Goal: Task Accomplishment & Management: Complete application form

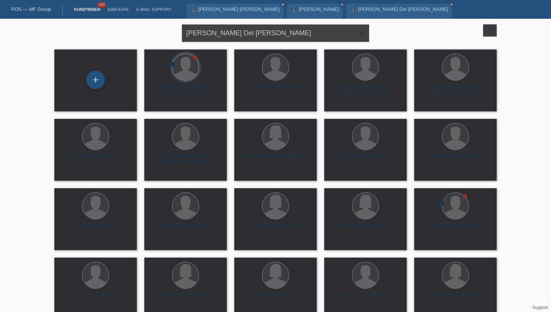
drag, startPoint x: 260, startPoint y: 34, endPoint x: 165, endPoint y: 33, distance: 95.6
click at [165, 33] on div "Renzo Del Mastro close filter_list view_module Alle Kund*innen anzeigen star Ma…" at bounding box center [276, 32] width 450 height 27
paste input "[PERSON_NAME]"
type input "[PERSON_NAME]"
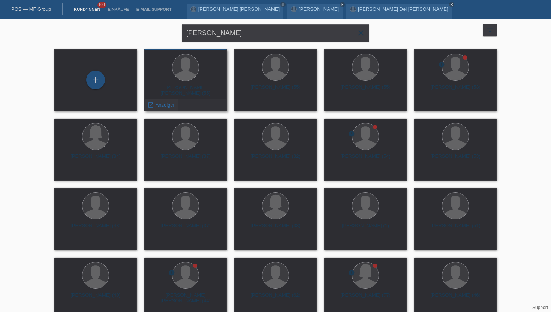
click at [167, 106] on span "Anzeigen" at bounding box center [166, 105] width 20 height 6
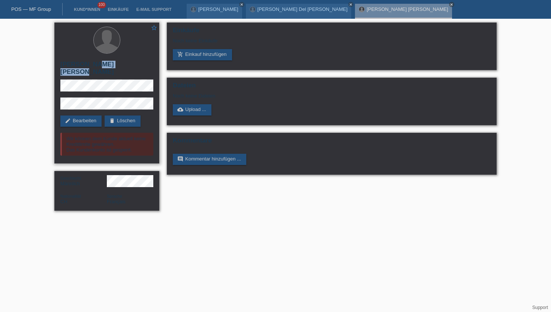
drag, startPoint x: 137, startPoint y: 67, endPoint x: 95, endPoint y: 62, distance: 41.8
click at [95, 62] on h2 "[PERSON_NAME] [PERSON_NAME]" at bounding box center [106, 70] width 93 height 19
click at [126, 62] on h2 "[PERSON_NAME] [PERSON_NAME]" at bounding box center [106, 70] width 93 height 19
drag, startPoint x: 139, startPoint y: 65, endPoint x: 57, endPoint y: 66, distance: 82.1
click at [57, 66] on div "star_border Jean-Marc Aimé Vienne edit Bearbeiten delete Löschen Wir können dem…" at bounding box center [106, 92] width 105 height 141
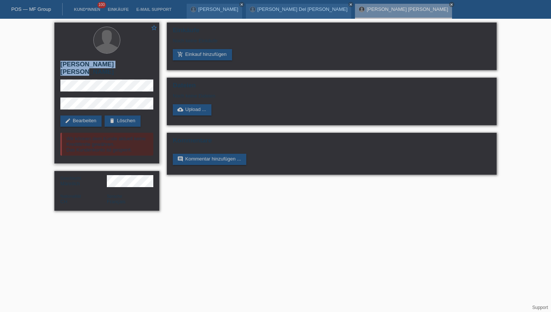
copy h2 "[PERSON_NAME] [PERSON_NAME]"
click at [188, 53] on link "add_shopping_cart Einkauf hinzufügen" at bounding box center [202, 54] width 59 height 11
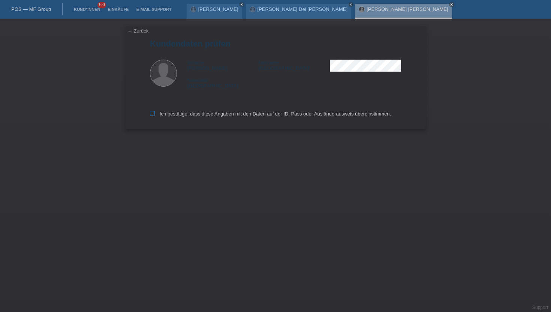
click at [152, 114] on icon at bounding box center [152, 113] width 5 height 5
click at [152, 114] on input "Ich bestätige, dass diese Angaben mit den Daten auf der ID, Pass oder Ausländer…" at bounding box center [152, 113] width 5 height 5
checkbox input "true"
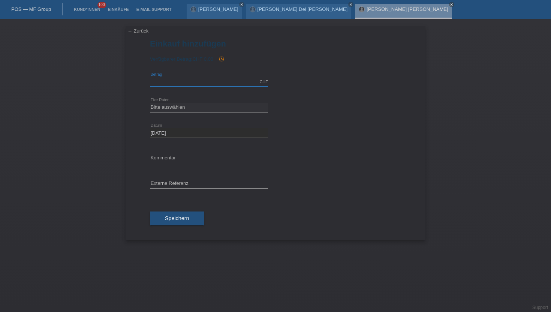
click at [161, 84] on input "text" at bounding box center [209, 81] width 118 height 9
type input "6999.00"
click at [186, 109] on select "Bitte auswählen 6 Raten 12 Raten 18 Raten 24 Raten 36 Raten 48 Raten" at bounding box center [209, 107] width 118 height 9
select select "488"
click at [150, 103] on select "Bitte auswählen 6 Raten 12 Raten 18 Raten 24 Raten 36 Raten 48 Raten" at bounding box center [209, 107] width 118 height 9
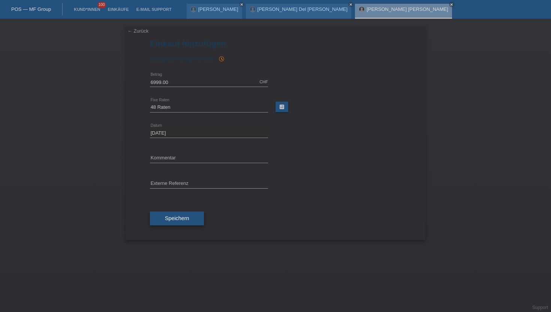
click at [175, 214] on button "Speichern" at bounding box center [177, 218] width 54 height 14
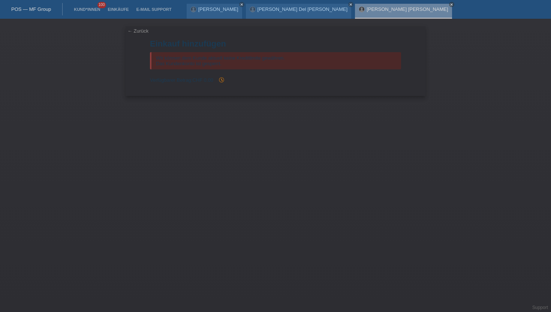
click at [83, 12] on li "Kund*innen 100" at bounding box center [87, 9] width 34 height 19
click at [85, 11] on link "Kund*innen" at bounding box center [87, 9] width 34 height 4
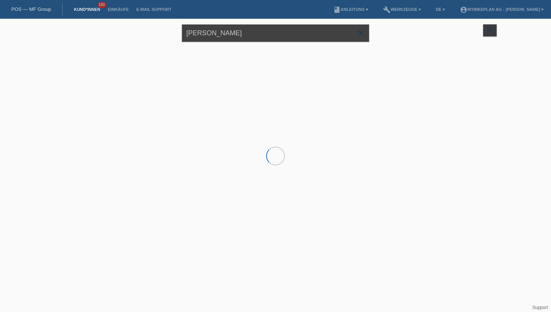
drag, startPoint x: 252, startPoint y: 35, endPoint x: 188, endPoint y: 34, distance: 63.7
click at [188, 34] on input "[PERSON_NAME]" at bounding box center [275, 33] width 187 height 18
paste input "[PERSON_NAME]"
type input "[PERSON_NAME]"
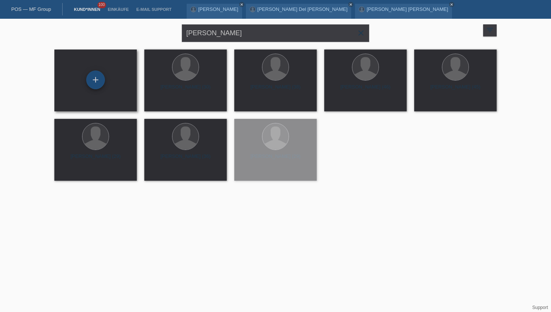
click at [91, 83] on div "+" at bounding box center [96, 79] width 18 height 13
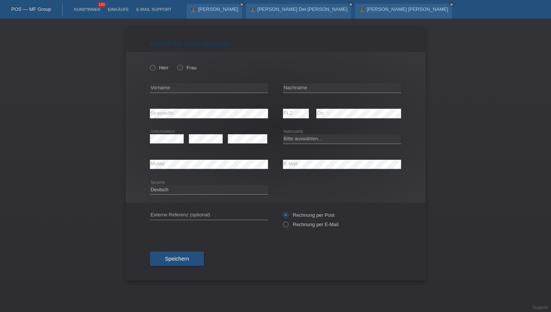
click at [148, 69] on div "Herr Frau error Vorname error" at bounding box center [276, 127] width 300 height 150
click at [149, 64] on icon at bounding box center [149, 64] width 0 height 0
click at [151, 69] on input "Herr" at bounding box center [152, 67] width 5 height 5
radio input "true"
click at [162, 88] on input "text" at bounding box center [209, 87] width 118 height 9
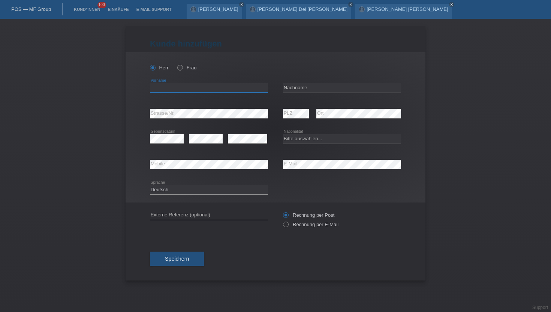
paste input "[PERSON_NAME]"
click at [172, 90] on input "[PERSON_NAME]" at bounding box center [209, 87] width 118 height 9
type input "Pascal"
click at [295, 86] on input "text" at bounding box center [342, 87] width 118 height 9
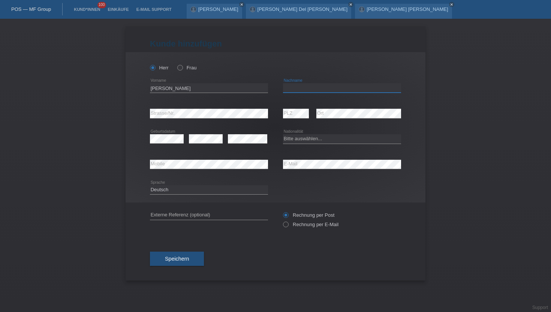
paste input "Kolly"
type input "Kolly"
click at [282, 220] on icon at bounding box center [282, 220] width 0 height 0
click at [286, 225] on input "Rechnung per E-Mail" at bounding box center [285, 226] width 5 height 9
radio input "true"
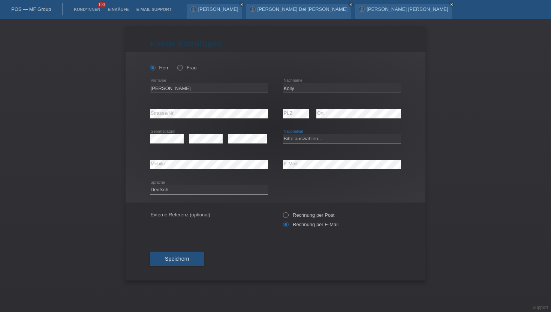
click at [296, 139] on select "Bitte auswählen... Schweiz Deutschland Liechtenstein Österreich ------------ Af…" at bounding box center [342, 138] width 118 height 9
select select "CH"
click at [283, 135] on select "Bitte auswählen... Schweiz Deutschland Liechtenstein Österreich ------------ Af…" at bounding box center [342, 138] width 118 height 9
click at [183, 264] on button "Speichern" at bounding box center [177, 259] width 54 height 14
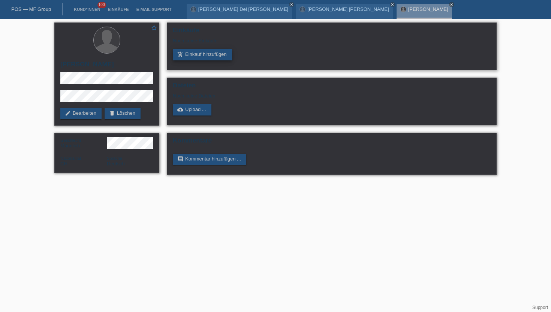
click at [201, 55] on link "add_shopping_cart Einkauf hinzufügen" at bounding box center [202, 54] width 59 height 11
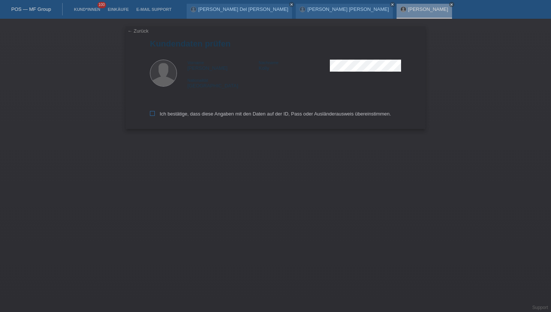
click at [154, 115] on icon at bounding box center [152, 113] width 5 height 5
click at [154, 115] on input "Ich bestätige, dass diese Angaben mit den Daten auf der ID, Pass oder Ausländer…" at bounding box center [152, 113] width 5 height 5
checkbox input "true"
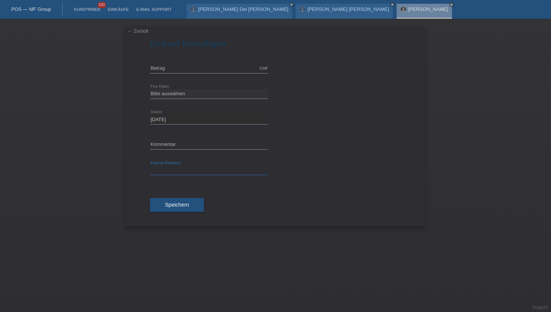
click at [169, 172] on input "text" at bounding box center [209, 170] width 118 height 9
paste input "43423947543"
type input "43423947543"
click at [166, 70] on input "text" at bounding box center [209, 68] width 118 height 9
type input "6363.60"
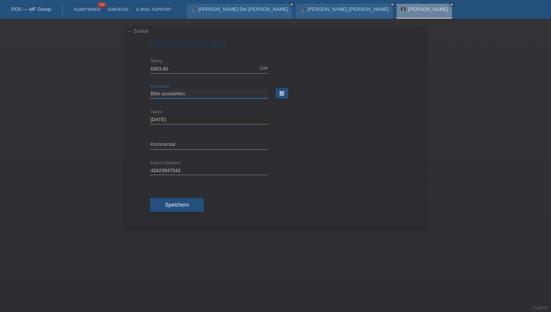
click at [173, 93] on select "Bitte auswählen 6 Raten 12 Raten 18 Raten 24 Raten 36 Raten 48 Raten" at bounding box center [209, 93] width 118 height 9
select select "488"
click at [150, 89] on select "Bitte auswählen 6 Raten 12 Raten 18 Raten 24 Raten 36 Raten 48 Raten" at bounding box center [209, 93] width 118 height 9
click at [177, 204] on span "Speichern" at bounding box center [177, 205] width 24 height 6
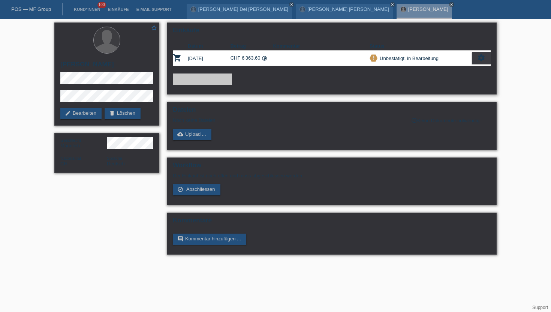
click at [485, 61] on icon "settings" at bounding box center [481, 58] width 8 height 8
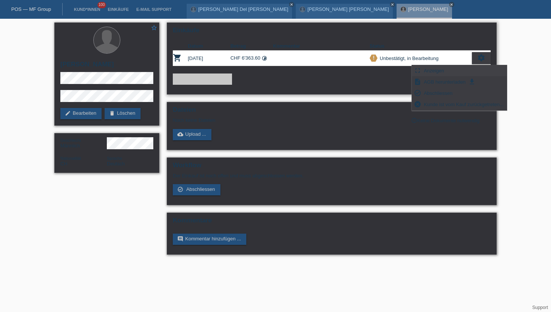
click at [457, 68] on div "fullscreen Anzeigen" at bounding box center [459, 70] width 95 height 11
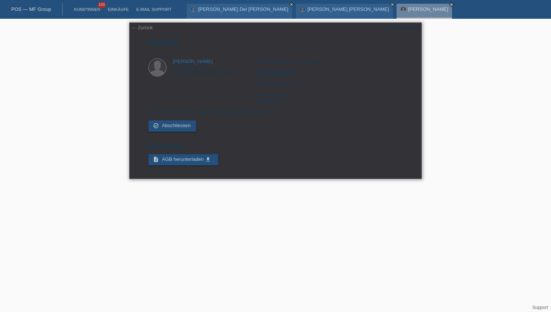
click at [401, 29] on div "POSP00027152" at bounding box center [400, 28] width 35 height 6
copy div "POSP00027152"
click at [144, 28] on link "← Zurück" at bounding box center [142, 28] width 21 height 6
click at [97, 10] on link "Kund*innen" at bounding box center [87, 9] width 34 height 4
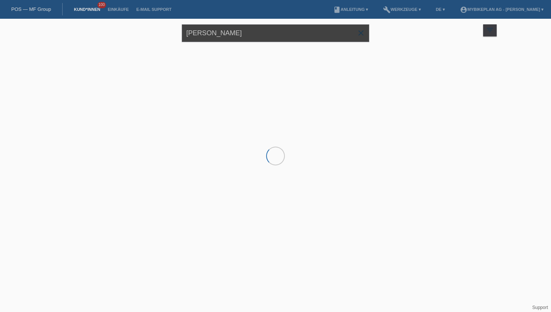
drag, startPoint x: 227, startPoint y: 35, endPoint x: 188, endPoint y: 35, distance: 39.0
click at [188, 35] on input "[PERSON_NAME]" at bounding box center [275, 33] width 187 height 18
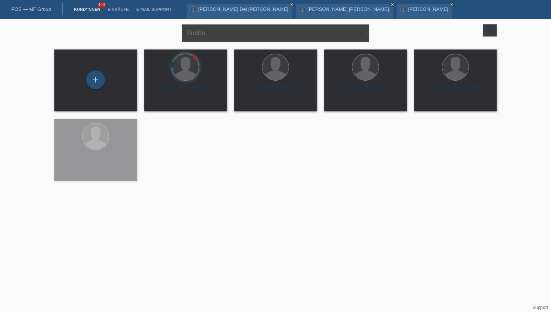
paste input "Cristovao Sousa"
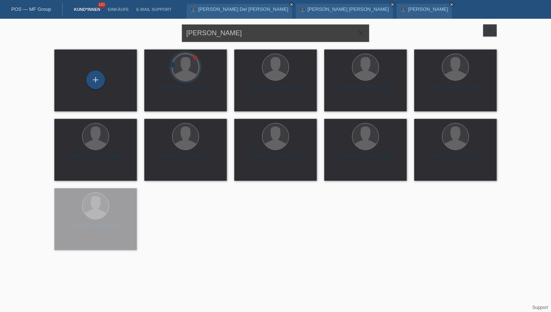
type input "Cristovao Sousa"
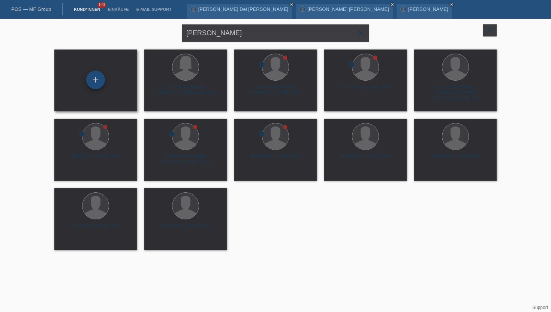
click at [100, 86] on div "+" at bounding box center [95, 79] width 19 height 19
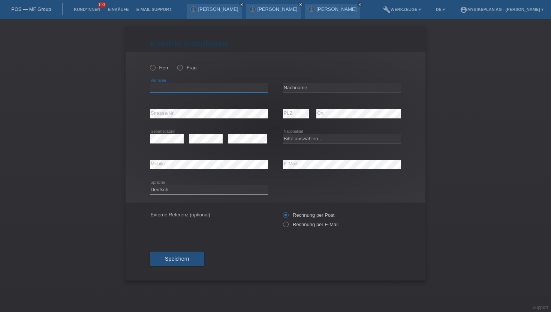
click at [159, 86] on input "text" at bounding box center [209, 87] width 118 height 9
paste input "[PERSON_NAME]"
click at [179, 91] on input "[PERSON_NAME]" at bounding box center [209, 87] width 118 height 9
type input "[PERSON_NAME]"
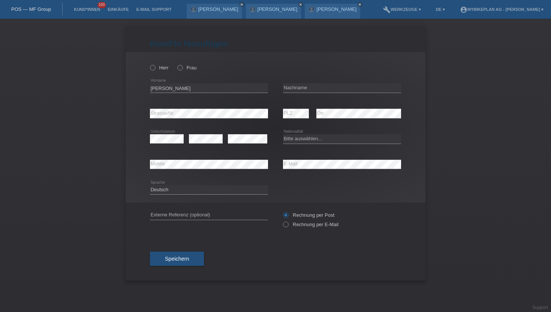
click at [154, 71] on div "Herr Frau" at bounding box center [209, 67] width 118 height 15
click at [149, 64] on icon at bounding box center [149, 64] width 0 height 0
click at [154, 69] on input "Herr" at bounding box center [152, 67] width 5 height 5
radio input "true"
click at [180, 87] on input "[PERSON_NAME]" at bounding box center [209, 87] width 118 height 9
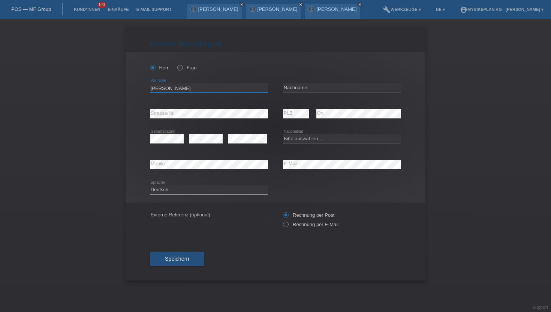
click at [180, 87] on input "[PERSON_NAME]" at bounding box center [209, 87] width 118 height 9
type input "Cristovao"
click at [304, 88] on input "text" at bounding box center [342, 87] width 118 height 9
paste input "Sousa"
type input "Sousa"
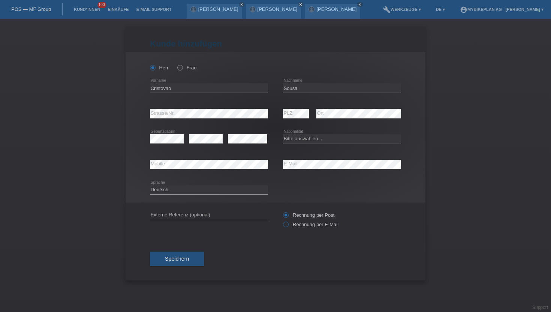
click at [282, 220] on icon at bounding box center [282, 220] width 0 height 0
click at [287, 225] on input "Rechnung per E-Mail" at bounding box center [285, 226] width 5 height 9
radio input "true"
click at [172, 192] on select "Deutsch Français Italiano English" at bounding box center [209, 189] width 118 height 9
select select "fr"
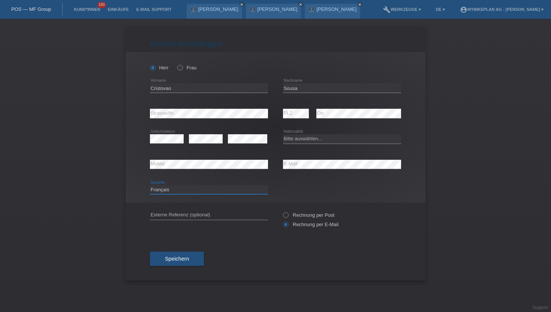
click at [150, 185] on select "Deutsch Français Italiano English" at bounding box center [209, 189] width 118 height 9
click at [290, 137] on select "Bitte auswählen... [GEOGRAPHIC_DATA] [GEOGRAPHIC_DATA] [GEOGRAPHIC_DATA] [GEOGR…" at bounding box center [342, 138] width 118 height 9
click at [283, 135] on select "Bitte auswählen... Schweiz Deutschland Liechtenstein Österreich ------------ Af…" at bounding box center [342, 138] width 118 height 9
click at [298, 144] on icon at bounding box center [342, 144] width 118 height 0
click at [299, 142] on select "Bitte auswählen... Schweiz Deutschland Liechtenstein Österreich ------------ Af…" at bounding box center [342, 138] width 118 height 9
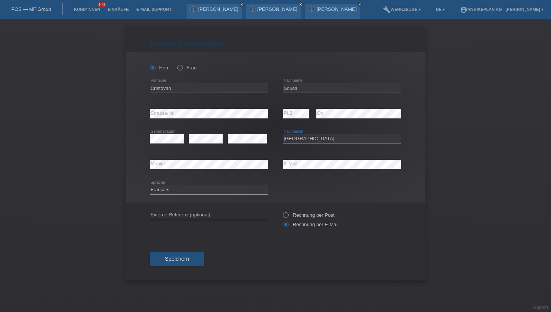
select select "PT"
click at [283, 135] on select "Bitte auswählen... Schweiz Deutschland Liechtenstein Österreich ------------ Af…" at bounding box center [342, 138] width 118 height 9
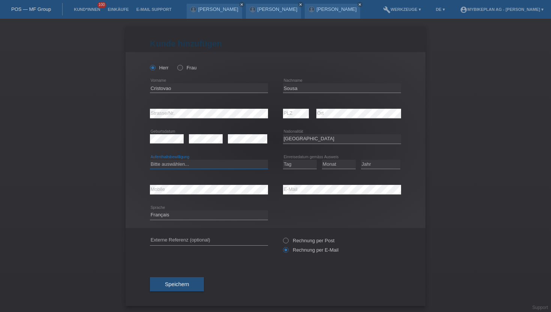
click at [190, 160] on select "Bitte auswählen... C B B - Flüchtlingsstatus Andere" at bounding box center [209, 164] width 118 height 9
select select "B"
click at [150, 160] on select "Bitte auswählen... C B B - Flüchtlingsstatus Andere" at bounding box center [209, 164] width 118 height 9
click at [288, 163] on select "Tag 01 02 03 04 05 06 07 08 09 10 11" at bounding box center [300, 164] width 34 height 9
select select "01"
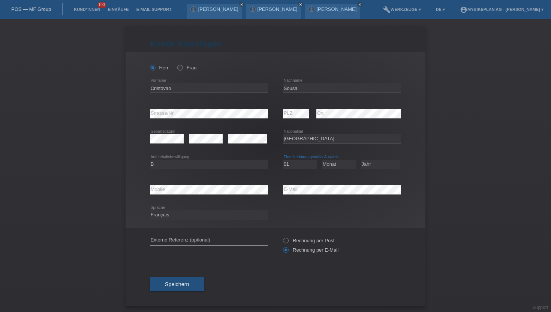
click at [283, 160] on select "Tag 01 02 03 04 05 06 07 08 09 10 11" at bounding box center [300, 164] width 34 height 9
click at [331, 164] on select "Monat 01 02 03 04 05 06 07 08 09 10 11" at bounding box center [339, 164] width 34 height 9
select select "04"
click at [322, 160] on select "Monat 01 02 03 04 05 06 07 08 09 10 11" at bounding box center [339, 164] width 34 height 9
click at [378, 166] on select "Jahr 2025 2024 2023 2022 2021 2020 2019 2018 2017 2016 2015 2014 2013 2012 2011…" at bounding box center [380, 164] width 39 height 9
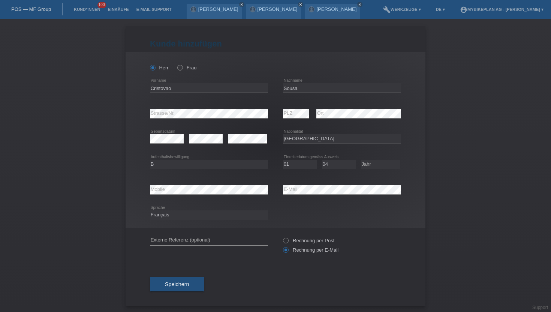
select select "2022"
click at [361, 160] on select "Jahr 2025 2024 2023 2022 2021 2020 2019 2018 2017 2016 2015 2014 2013 2012 2011…" at bounding box center [380, 164] width 39 height 9
click at [170, 283] on span "Speichern" at bounding box center [177, 284] width 24 height 6
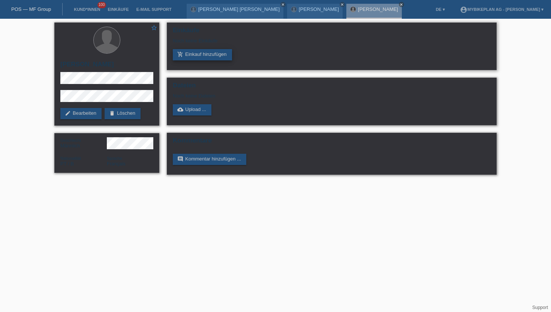
click at [203, 58] on link "add_shopping_cart Einkauf hinzufügen" at bounding box center [202, 54] width 59 height 11
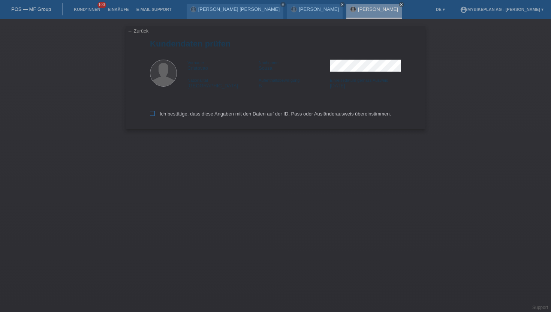
click at [154, 116] on icon at bounding box center [152, 113] width 5 height 5
click at [154, 116] on input "Ich bestätige, dass diese Angaben mit den Daten auf der ID, Pass oder Ausländer…" at bounding box center [152, 113] width 5 height 5
checkbox input "true"
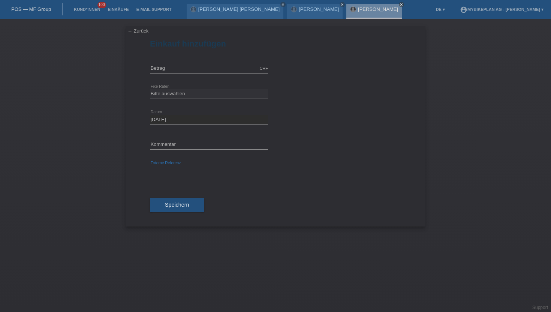
click at [160, 173] on input "text" at bounding box center [209, 170] width 118 height 9
paste input "43418788976"
type input "43418788976"
click at [162, 69] on input "text" at bounding box center [209, 68] width 118 height 9
type input "5499.00"
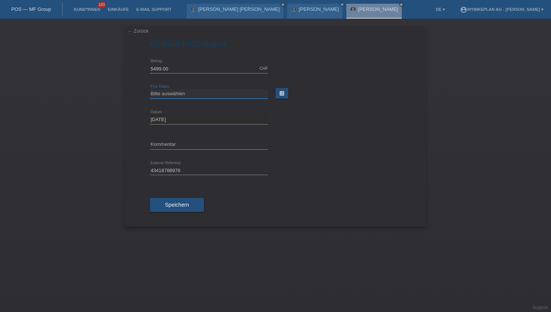
click at [187, 93] on select "Bitte auswählen 6 Raten 12 Raten 18 Raten 24 Raten 36 Raten 48 Raten" at bounding box center [209, 93] width 118 height 9
select select "488"
click at [150, 89] on select "Bitte auswählen 6 Raten 12 Raten 18 Raten 24 Raten 36 Raten 48 Raten" at bounding box center [209, 93] width 118 height 9
click at [186, 201] on button "Speichern" at bounding box center [177, 205] width 54 height 14
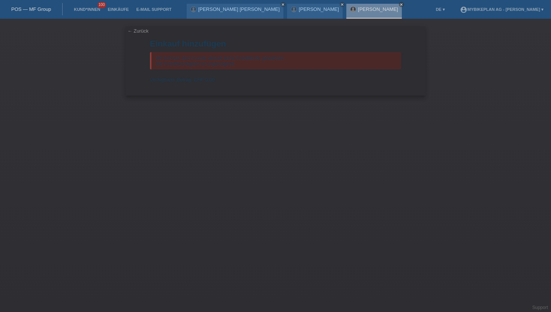
click at [96, 2] on li "Kund*innen 100" at bounding box center [87, 9] width 34 height 19
click at [90, 13] on li "Kund*innen 100" at bounding box center [87, 9] width 34 height 19
click at [90, 11] on link "Kund*innen" at bounding box center [87, 9] width 34 height 4
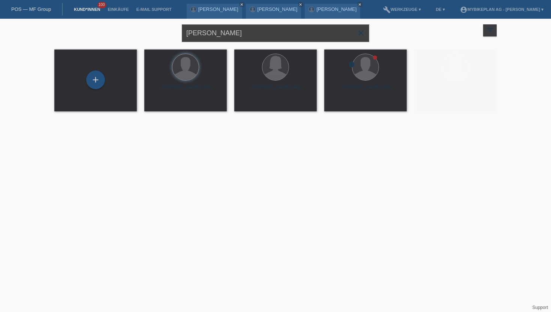
drag, startPoint x: 246, startPoint y: 29, endPoint x: 165, endPoint y: 30, distance: 80.2
click at [165, 30] on div "[PERSON_NAME] close filter_list view_module Alle Kund*innen anzeigen star Marki…" at bounding box center [276, 32] width 450 height 27
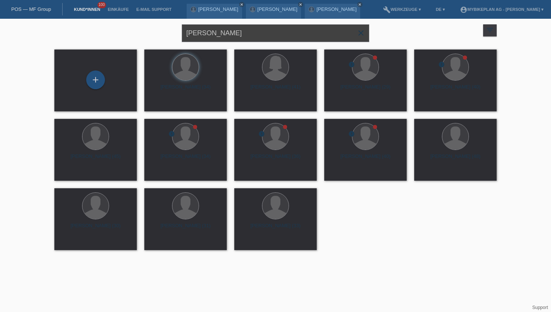
drag, startPoint x: 243, startPoint y: 32, endPoint x: 150, endPoint y: 32, distance: 93.3
click at [150, 32] on div "[PERSON_NAME] close filter_list view_module Alle Kund*innen anzeigen star Marki…" at bounding box center [276, 32] width 450 height 27
paste input "[PERSON_NAME]-Borer"
type input "[PERSON_NAME]-Borer"
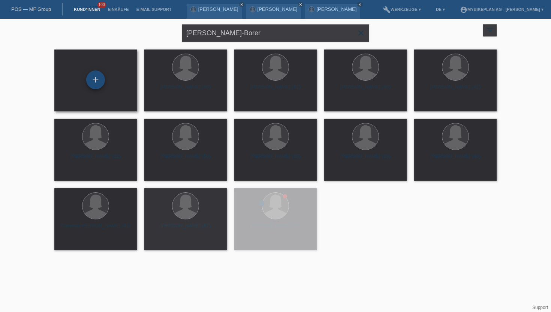
click at [98, 81] on div "+" at bounding box center [95, 79] width 19 height 19
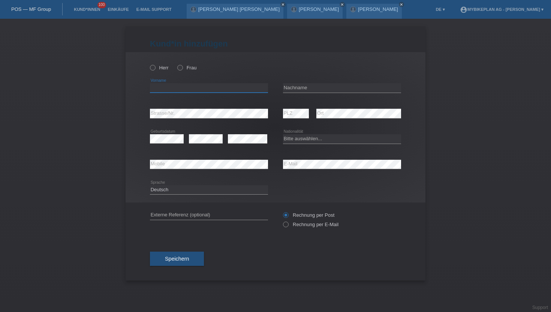
click at [170, 90] on input "text" at bounding box center [209, 87] width 118 height 9
paste input "[PERSON_NAME]"
click at [175, 90] on input "[PERSON_NAME]" at bounding box center [209, 87] width 118 height 9
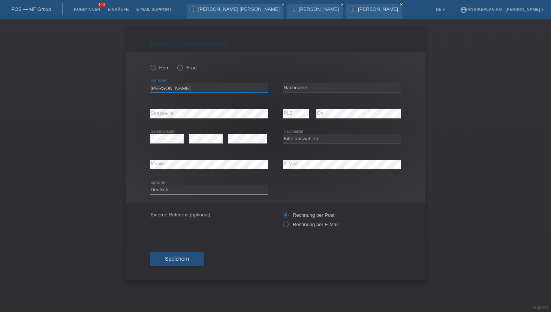
click at [175, 90] on input "[PERSON_NAME]" at bounding box center [209, 87] width 118 height 9
drag, startPoint x: 165, startPoint y: 87, endPoint x: 239, endPoint y: 87, distance: 73.8
click at [239, 87] on input "[PERSON_NAME]" at bounding box center [209, 87] width 118 height 9
type input "Nicole"
click at [316, 90] on input "text" at bounding box center [342, 87] width 118 height 9
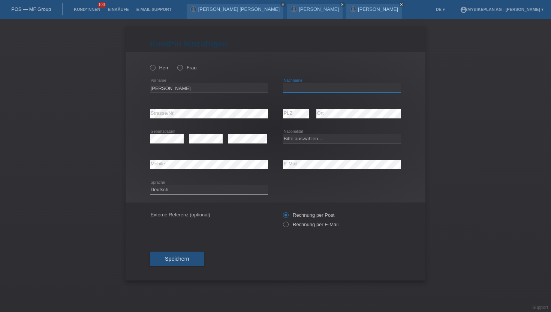
paste input "Herzog-Borer"
type input "Herzog-Borer"
click at [176, 64] on icon at bounding box center [176, 64] width 0 height 0
click at [181, 67] on input "Frau" at bounding box center [179, 67] width 5 height 5
radio input "true"
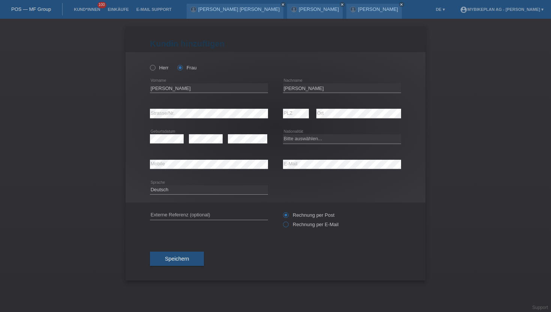
click at [282, 220] on icon at bounding box center [282, 220] width 0 height 0
click at [285, 225] on input "Rechnung per E-Mail" at bounding box center [285, 226] width 5 height 9
radio input "true"
click at [295, 138] on select "Bitte auswählen... Schweiz Deutschland Liechtenstein Österreich ------------ Af…" at bounding box center [342, 138] width 118 height 9
select select "CH"
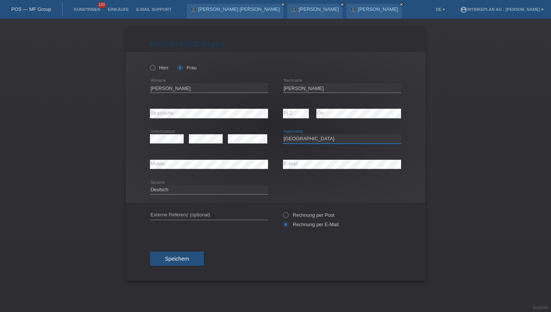
click at [283, 135] on select "Bitte auswählen... Schweiz Deutschland Liechtenstein Österreich ------------ Af…" at bounding box center [342, 138] width 118 height 9
click at [172, 264] on button "Speichern" at bounding box center [177, 259] width 54 height 14
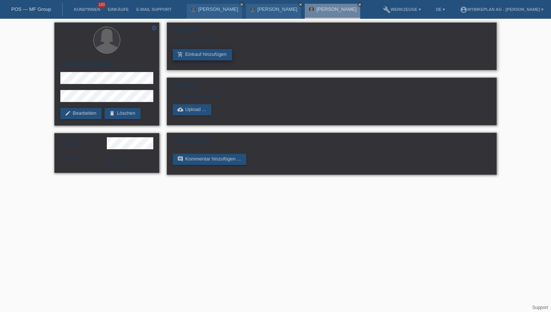
click at [183, 55] on icon "add_shopping_cart" at bounding box center [180, 54] width 6 height 6
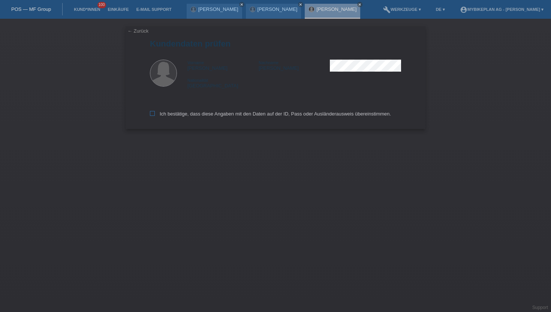
click at [154, 114] on icon at bounding box center [152, 113] width 5 height 5
click at [154, 114] on input "Ich bestätige, dass diese Angaben mit den Daten auf der ID, Pass oder Ausländer…" at bounding box center [152, 113] width 5 height 5
checkbox input "true"
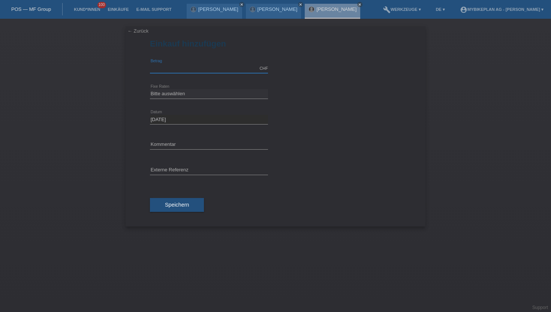
click at [168, 72] on input "text" at bounding box center [209, 68] width 118 height 9
type input "2699.00"
click at [182, 91] on select "Bitte auswählen 6 Raten 12 Raten 18 Raten 24 Raten 36 Raten 48 Raten" at bounding box center [209, 93] width 118 height 9
select select "487"
click at [150, 89] on select "Bitte auswählen 6 Raten 12 Raten 18 Raten 24 Raten 36 Raten 48 Raten" at bounding box center [209, 93] width 118 height 9
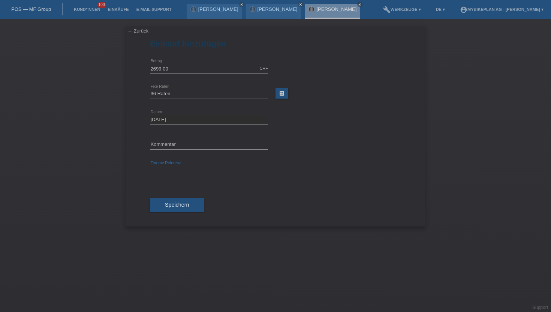
click at [167, 171] on input "text" at bounding box center [209, 170] width 118 height 9
paste input "43423905718"
type input "43423905718"
click at [183, 204] on span "Speichern" at bounding box center [177, 205] width 24 height 6
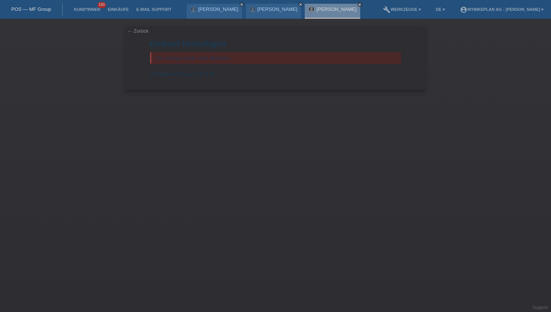
click at [179, 57] on div "Die Anfrage wurde nicht akzeptiert." at bounding box center [275, 58] width 251 height 12
click at [93, 12] on li "Kund*innen 100" at bounding box center [87, 9] width 34 height 19
click at [92, 9] on link "Kund*innen" at bounding box center [87, 9] width 34 height 4
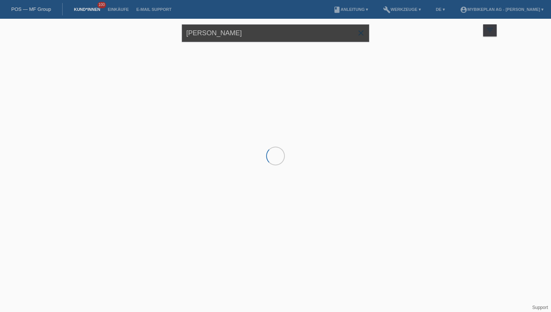
click at [249, 36] on input "[PERSON_NAME]" at bounding box center [275, 33] width 187 height 18
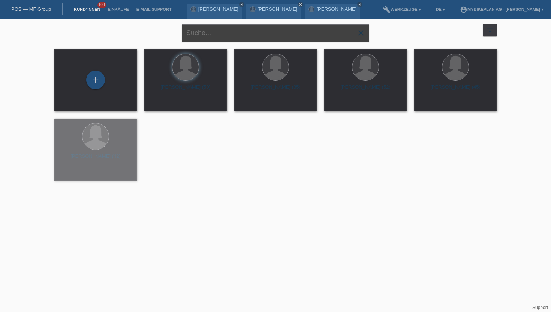
paste input "[PERSON_NAME]"
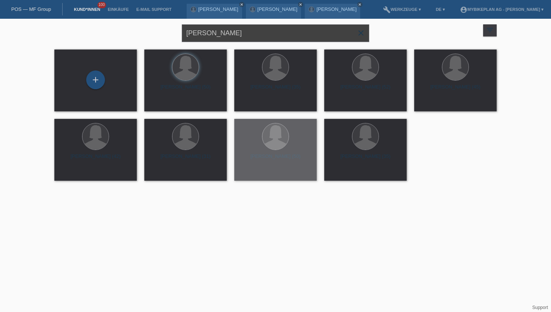
type input "[PERSON_NAME]"
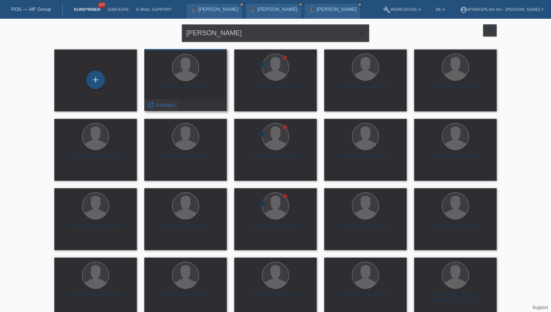
click at [162, 106] on span "Anzeigen" at bounding box center [166, 105] width 20 height 6
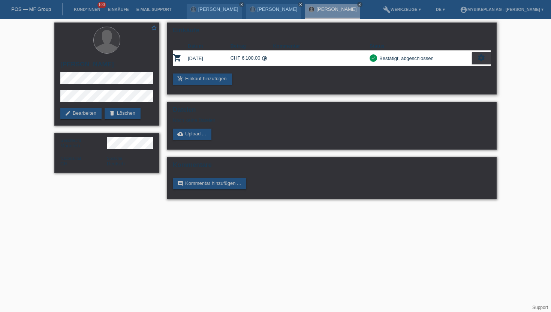
click at [189, 86] on div "Einkäufe Datum Betrag Kommentar Status shopping_cart 24.03.2025 CHF 6'100.00 ti…" at bounding box center [332, 58] width 330 height 72
click at [200, 79] on link "add_shopping_cart Einkauf hinzufügen" at bounding box center [202, 78] width 59 height 11
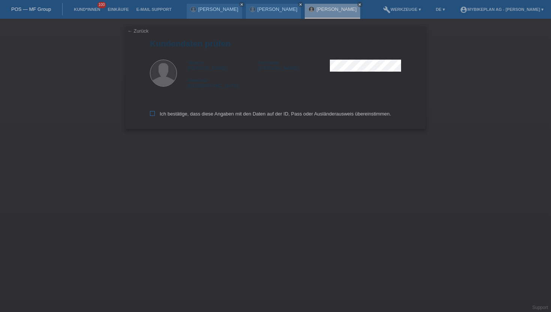
click at [153, 112] on icon at bounding box center [152, 113] width 5 height 5
click at [153, 112] on input "Ich bestätige, dass diese Angaben mit den Daten auf der ID, Pass oder Ausländer…" at bounding box center [152, 113] width 5 height 5
checkbox input "true"
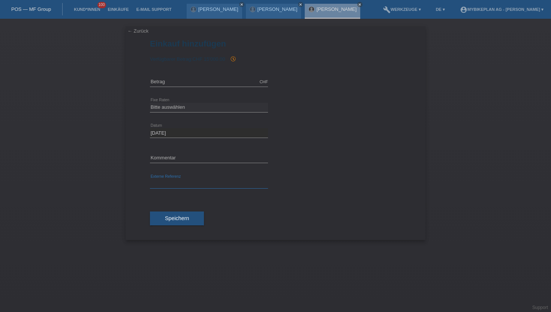
click at [167, 185] on input "text" at bounding box center [209, 183] width 118 height 9
paste input "43437164358"
type input "43437164358"
click at [167, 80] on input "text" at bounding box center [209, 81] width 118 height 9
type input "4299.00"
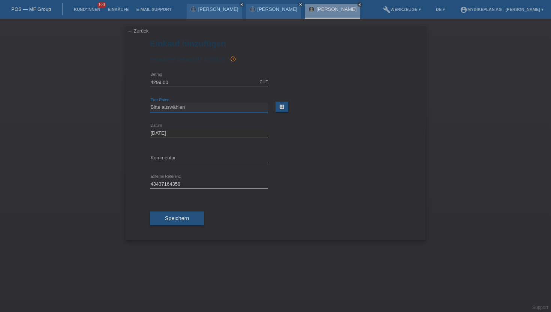
click at [166, 107] on select "Bitte auswählen 6 Raten 12 Raten 18 Raten 24 Raten 36 Raten 48 Raten" at bounding box center [209, 107] width 118 height 9
select select "487"
click at [150, 103] on select "Bitte auswählen 6 Raten 12 Raten 18 Raten 24 Raten 36 Raten 48 Raten" at bounding box center [209, 107] width 118 height 9
click at [167, 217] on span "Speichern" at bounding box center [177, 218] width 24 height 6
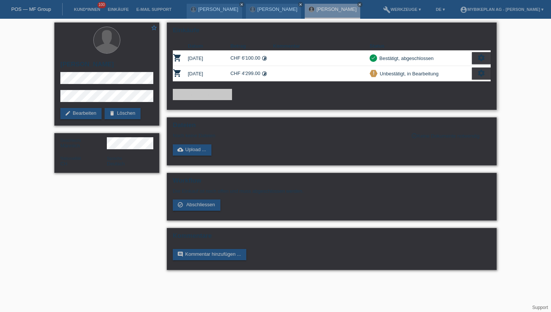
click at [484, 75] on icon "settings" at bounding box center [481, 73] width 8 height 8
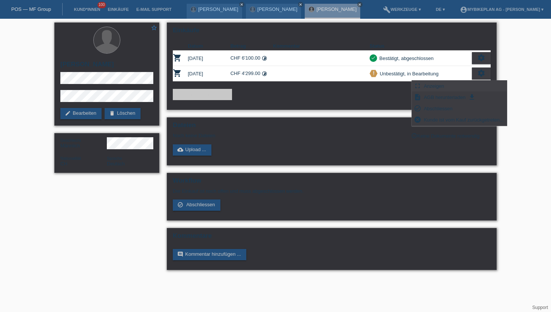
click at [448, 86] on div "fullscreen Anzeigen" at bounding box center [459, 86] width 95 height 11
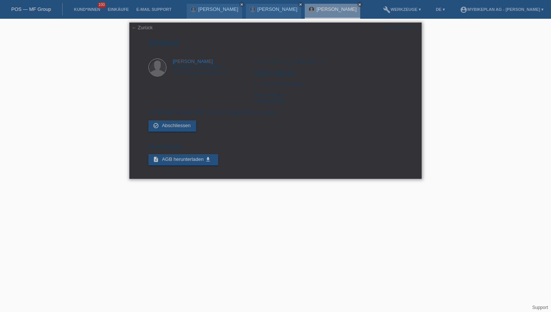
click at [404, 30] on div "POSP00027155" at bounding box center [400, 28] width 35 height 6
copy div "POSP00027155"
click at [92, 8] on link "Kund*innen" at bounding box center [87, 9] width 34 height 4
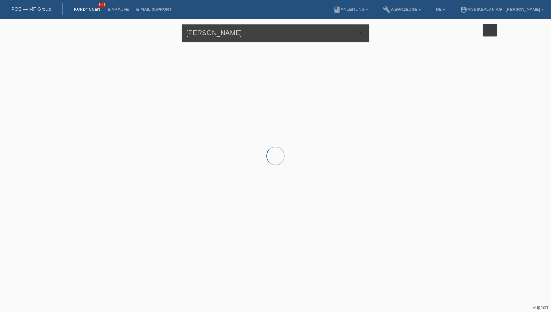
drag, startPoint x: 254, startPoint y: 32, endPoint x: 138, endPoint y: 32, distance: 116.2
click at [138, 32] on div "Patrick Bourquin close filter_list view_module Alle Kund*innen anzeigen star Ma…" at bounding box center [276, 32] width 450 height 27
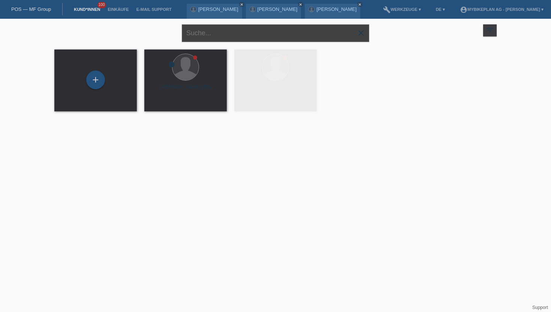
paste input "[PERSON_NAME]"
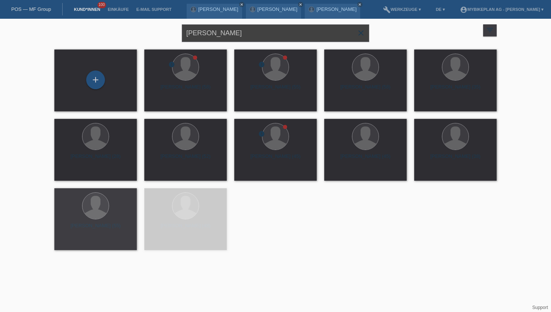
type input "Karima Elhilali"
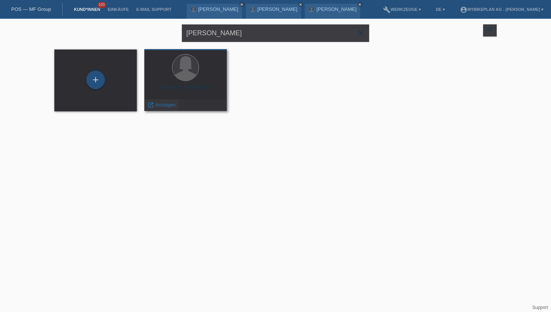
click at [163, 108] on span "Anzeigen" at bounding box center [166, 105] width 20 height 6
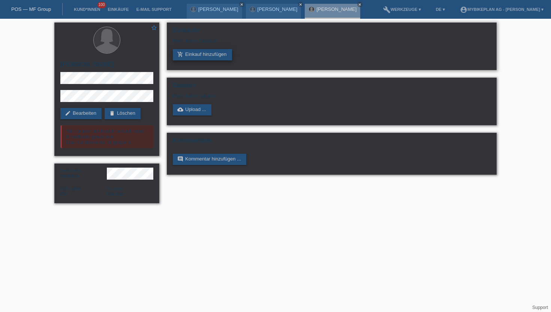
click at [196, 56] on link "add_shopping_cart Einkauf hinzufügen" at bounding box center [202, 54] width 59 height 11
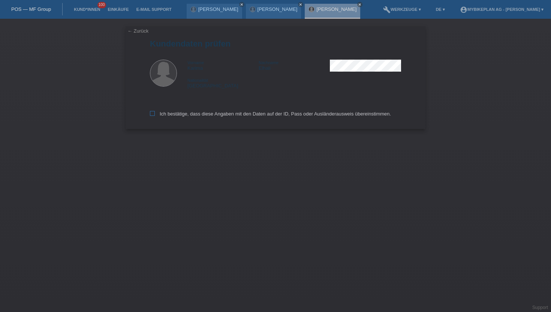
click at [155, 116] on label "Ich bestätige, dass diese Angaben mit den Daten auf der ID, Pass oder Ausländer…" at bounding box center [270, 114] width 241 height 6
click at [155, 116] on input "Ich bestätige, dass diese Angaben mit den Daten auf der ID, Pass oder Ausländer…" at bounding box center [152, 113] width 5 height 5
checkbox input "true"
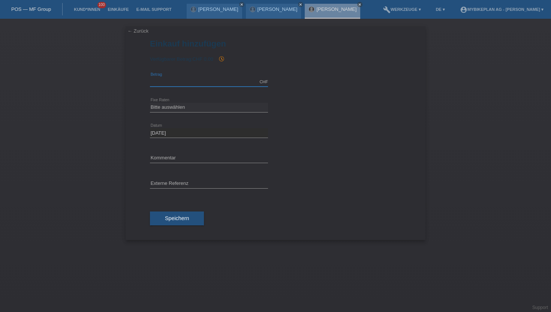
click at [186, 83] on input "text" at bounding box center [209, 81] width 118 height 9
type input "2999.00"
click at [184, 108] on select "Bitte auswählen 6 Raten 12 Raten 18 Raten 24 Raten 36 Raten 48 Raten" at bounding box center [209, 107] width 118 height 9
select select "488"
click at [150, 103] on select "Bitte auswählen 6 Raten 12 Raten 18 Raten 24 Raten 36 Raten 48 Raten" at bounding box center [209, 107] width 118 height 9
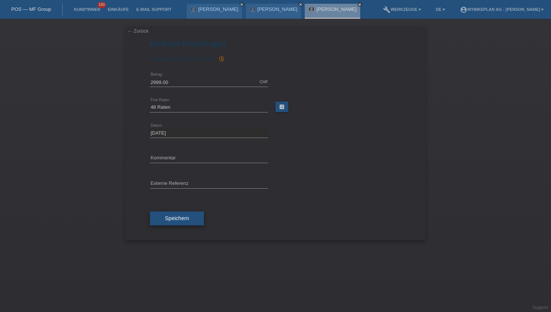
click at [174, 220] on span "Speichern" at bounding box center [177, 218] width 24 height 6
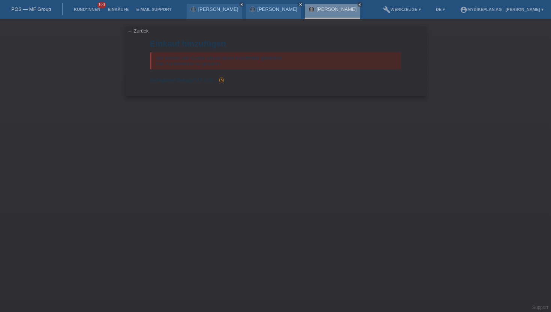
click at [75, 6] on li "Kund*innen 100" at bounding box center [87, 9] width 34 height 19
click at [80, 10] on link "Kund*innen" at bounding box center [87, 9] width 34 height 4
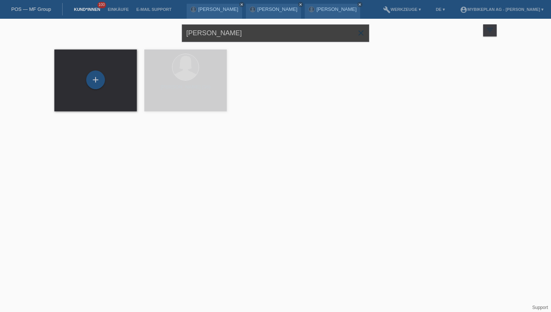
drag, startPoint x: 219, startPoint y: 33, endPoint x: 159, endPoint y: 28, distance: 60.5
click at [159, 28] on div "[PERSON_NAME] close filter_list view_module Alle Kund*innen anzeigen star Marki…" at bounding box center [276, 32] width 450 height 27
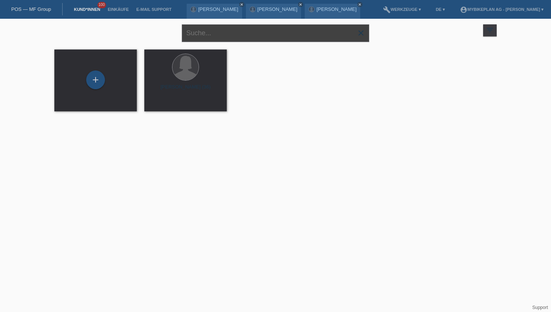
paste input "[PERSON_NAME]"
type input "[PERSON_NAME]"
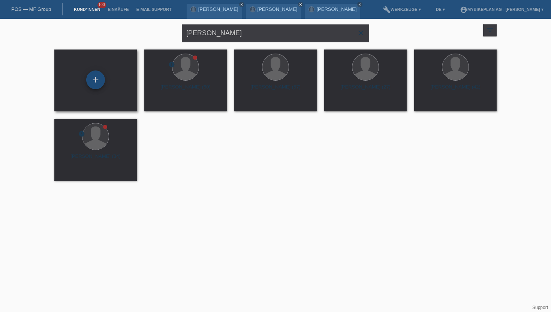
click at [97, 82] on div "+" at bounding box center [95, 79] width 19 height 19
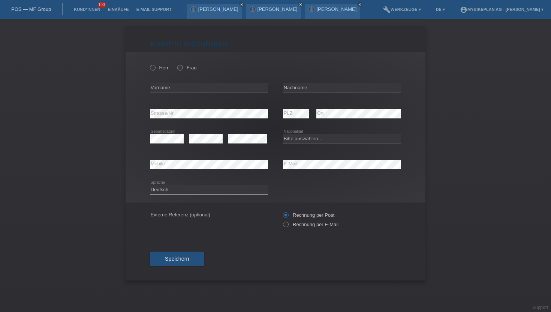
click at [163, 83] on div "error Vorname" at bounding box center [209, 87] width 118 height 25
click at [163, 87] on input "text" at bounding box center [209, 87] width 118 height 9
paste input "[PERSON_NAME]"
click at [174, 90] on input "[PERSON_NAME]" at bounding box center [209, 87] width 118 height 9
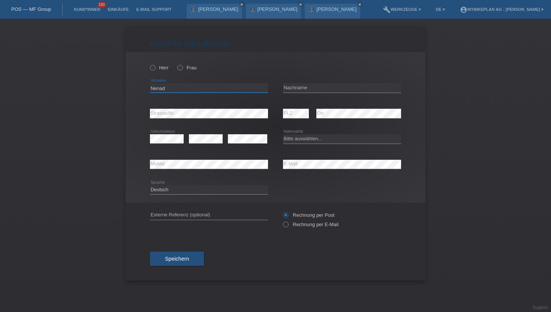
type input "Nenad"
click at [289, 91] on input "text" at bounding box center [342, 87] width 118 height 9
paste input "Tosic"
type input "Tosic"
click at [310, 139] on select "Bitte auswählen... Schweiz Deutschland Liechtenstein Österreich ------------ Af…" at bounding box center [342, 138] width 118 height 9
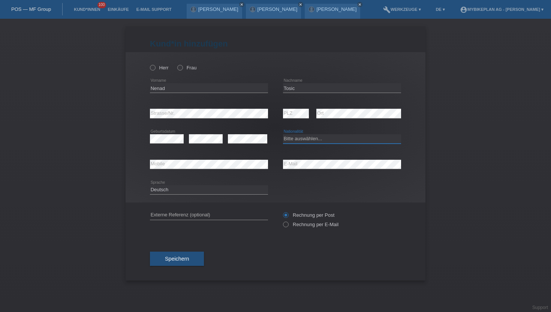
select select "CH"
click at [283, 135] on select "Bitte auswählen... Schweiz Deutschland Liechtenstein Österreich ------------ Af…" at bounding box center [342, 138] width 118 height 9
click at [282, 220] on icon at bounding box center [282, 220] width 0 height 0
click at [285, 224] on input "Rechnung per E-Mail" at bounding box center [285, 226] width 5 height 9
radio input "true"
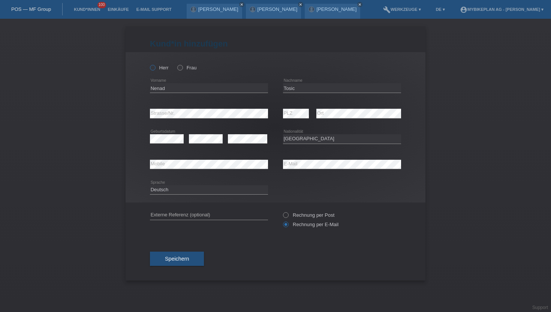
click at [149, 64] on icon at bounding box center [149, 64] width 0 height 0
click at [154, 68] on input "Herr" at bounding box center [152, 67] width 5 height 5
radio input "true"
click at [179, 264] on button "Speichern" at bounding box center [177, 259] width 54 height 14
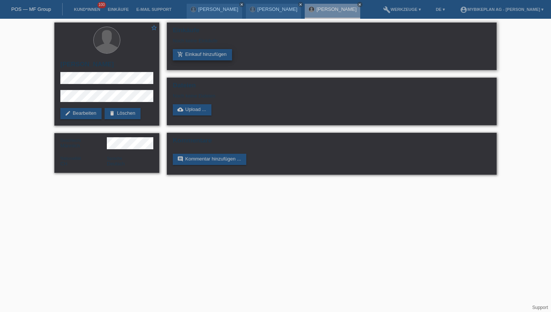
click at [201, 58] on link "add_shopping_cart Einkauf hinzufügen" at bounding box center [202, 54] width 59 height 11
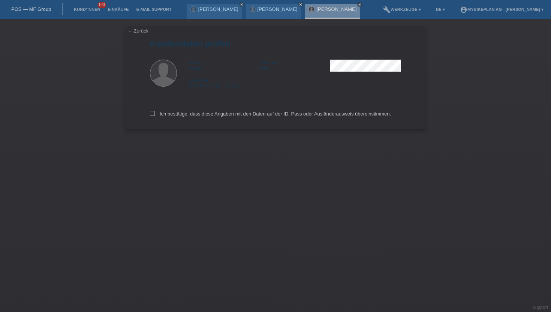
click at [153, 118] on div "Ich bestätige, dass diese Angaben mit den Daten auf der ID, Pass oder Ausländer…" at bounding box center [275, 112] width 251 height 33
click at [152, 113] on icon at bounding box center [152, 113] width 5 height 5
click at [152, 113] on input "Ich bestätige, dass diese Angaben mit den Daten auf der ID, Pass oder Ausländer…" at bounding box center [152, 113] width 5 height 5
checkbox input "true"
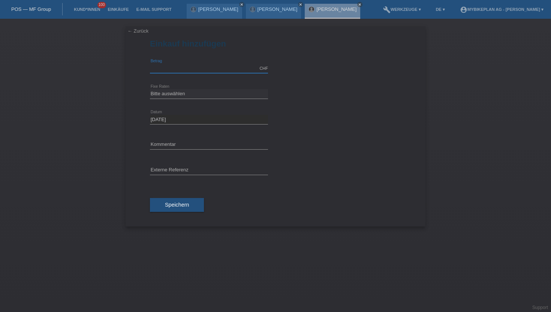
click at [164, 67] on input "text" at bounding box center [209, 68] width 118 height 9
type input "4499.00"
click at [188, 94] on select "Bitte auswählen 6 Raten 12 Raten 18 Raten 24 Raten 36 Raten 48 Raten" at bounding box center [209, 93] width 118 height 9
select select "488"
click at [150, 89] on select "Bitte auswählen 6 Raten 12 Raten 18 Raten 24 Raten 36 Raten 48 Raten" at bounding box center [209, 93] width 118 height 9
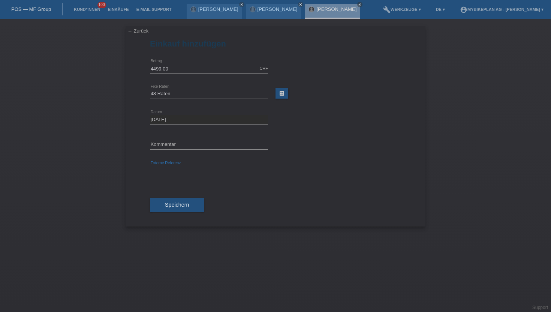
click at [171, 169] on input "text" at bounding box center [209, 170] width 118 height 9
paste input "43437184822"
type input "43437184822"
click at [179, 93] on select "Bitte auswählen 6 Raten 12 Raten 18 Raten 24 Raten 36 Raten 48 Raten" at bounding box center [209, 93] width 118 height 9
select select "487"
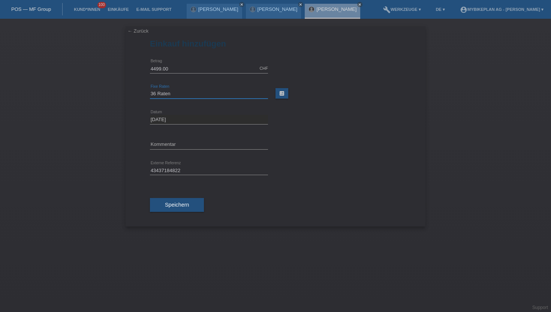
click at [150, 89] on select "Bitte auswählen 6 Raten 12 Raten 18 Raten 24 Raten 36 Raten 48 Raten" at bounding box center [209, 93] width 118 height 9
click at [176, 202] on span "Speichern" at bounding box center [177, 205] width 24 height 6
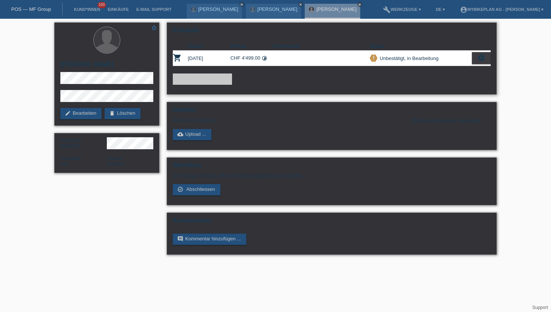
click at [476, 56] on div "settings" at bounding box center [481, 58] width 19 height 12
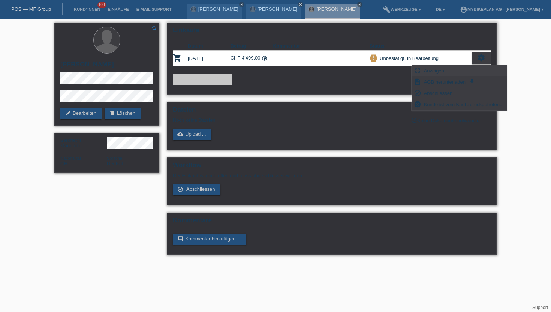
click at [431, 70] on span "Anzeigen" at bounding box center [434, 70] width 22 height 9
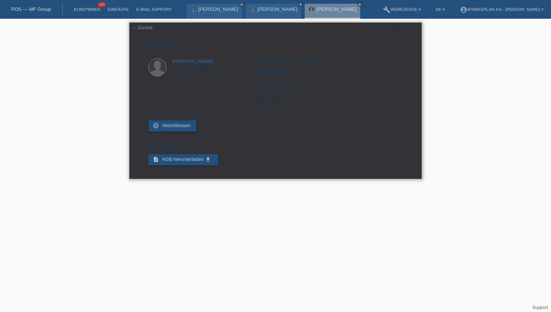
click at [403, 27] on div "POSP00027158" at bounding box center [400, 28] width 35 height 6
copy div "POSP00027158"
